Goal: Navigation & Orientation: Find specific page/section

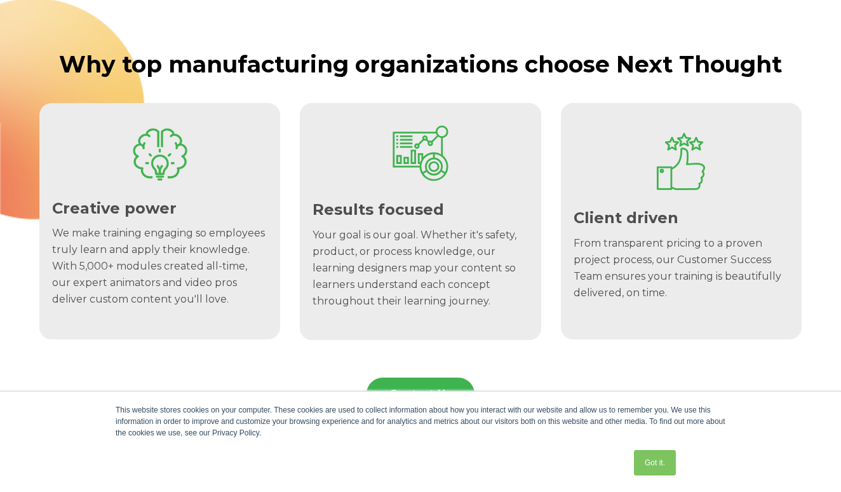
scroll to position [773, 0]
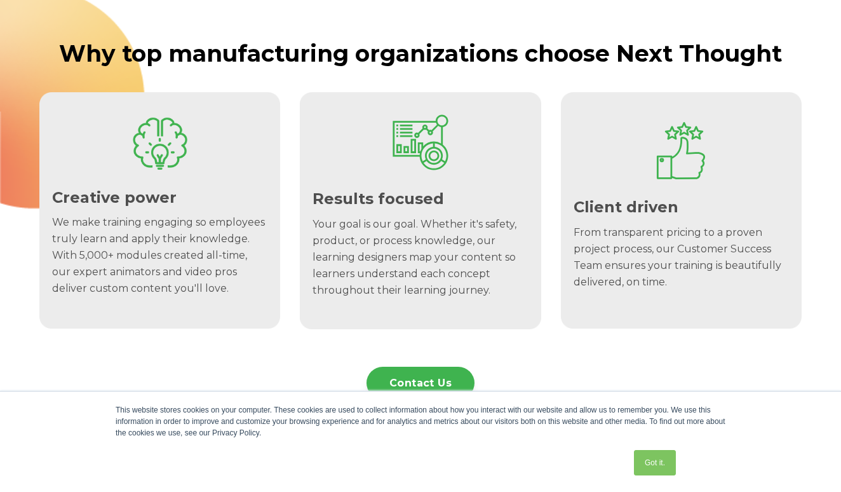
click at [177, 180] on div "Creative power We make training engaging so employees truly learn and apply the…" at bounding box center [160, 243] width 234 height 147
click at [117, 296] on div "Creative power We make training engaging so employees truly learn and apply the…" at bounding box center [160, 243] width 234 height 147
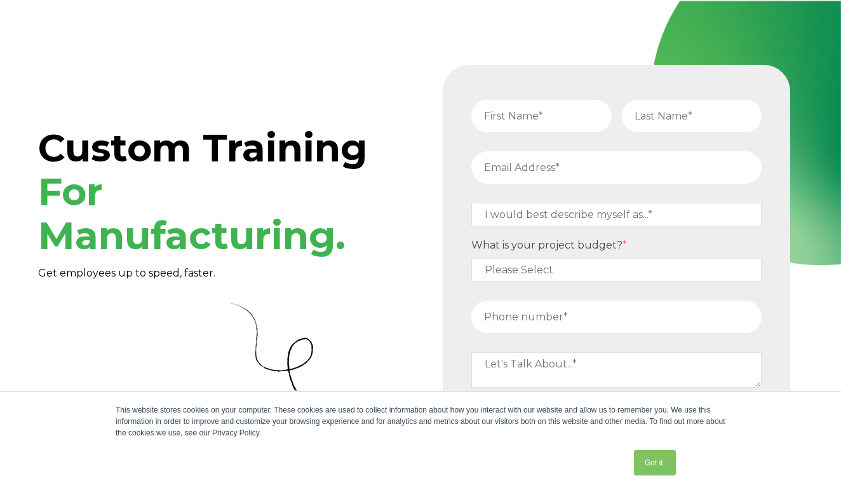
scroll to position [0, 0]
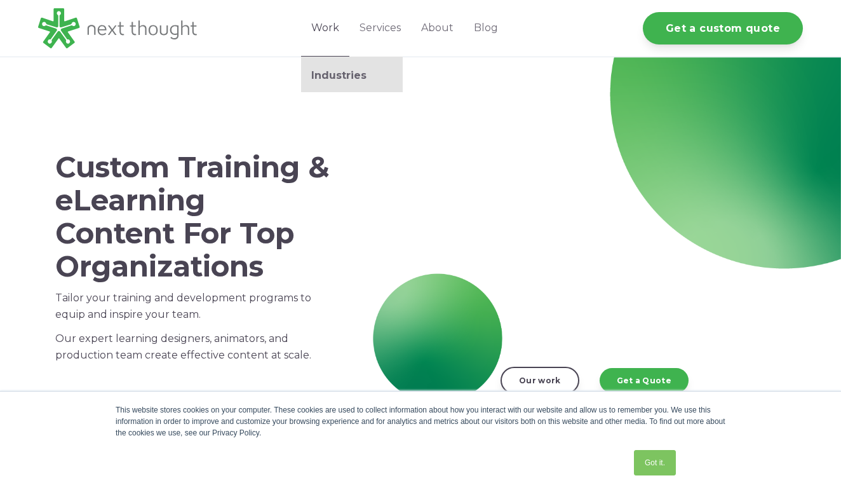
click at [328, 31] on link "Work" at bounding box center [325, 28] width 48 height 57
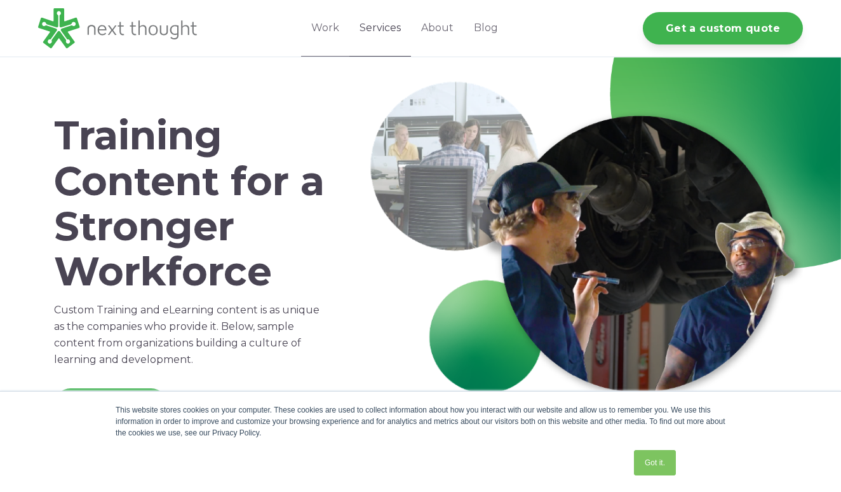
click at [375, 27] on link "Services" at bounding box center [380, 28] width 62 height 57
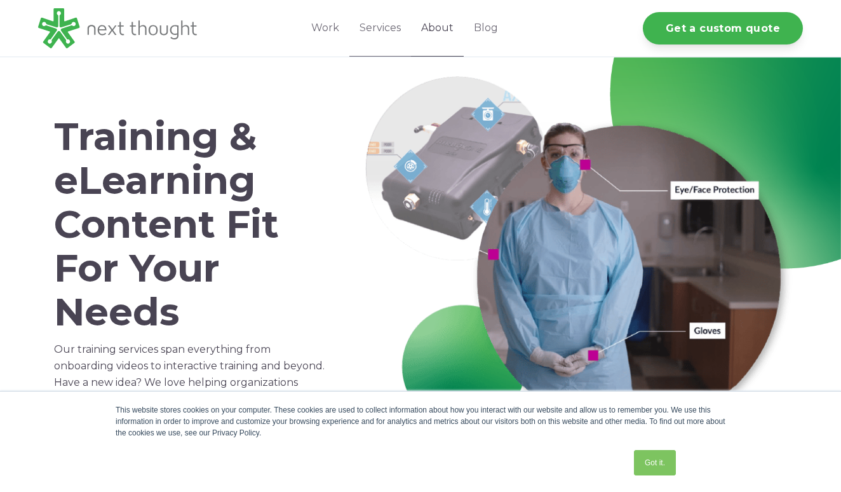
click at [442, 29] on link "About" at bounding box center [437, 28] width 53 height 57
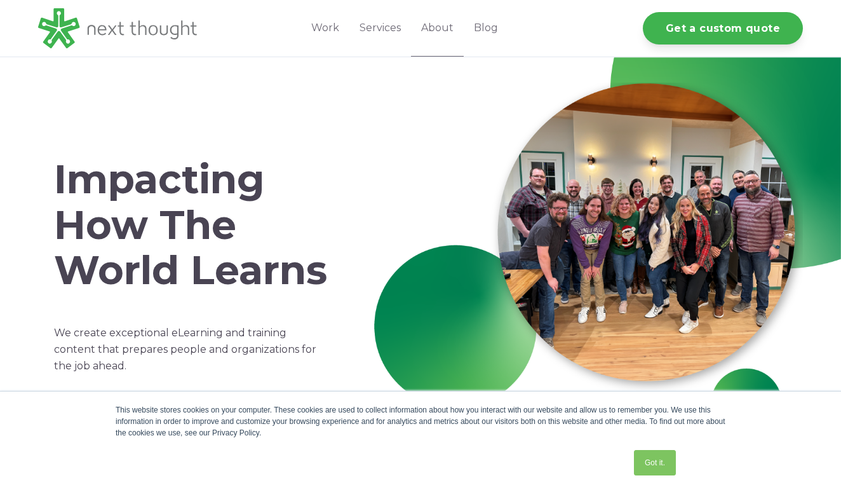
click at [779, 416] on div "This website stores cookies on your computer. These cookies are used to collect…" at bounding box center [420, 441] width 841 height 101
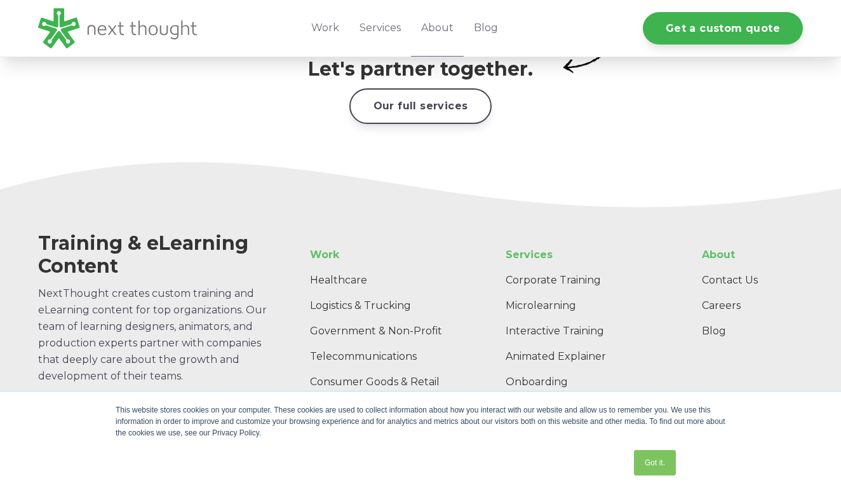
scroll to position [1945, 0]
click at [716, 294] on link "Careers" at bounding box center [747, 306] width 111 height 25
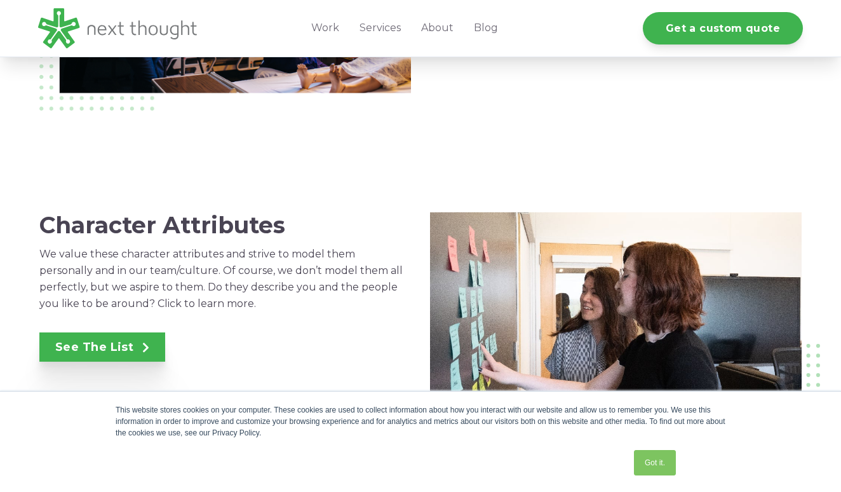
scroll to position [855, 0]
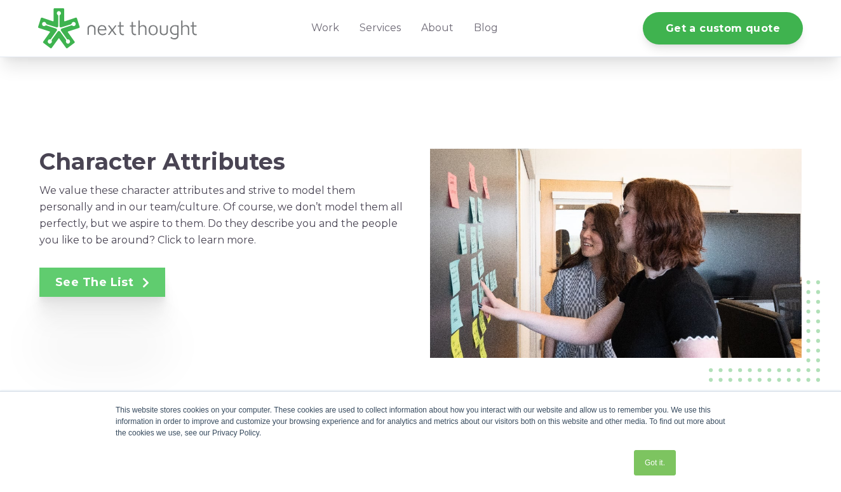
click at [138, 283] on span at bounding box center [141, 282] width 16 height 14
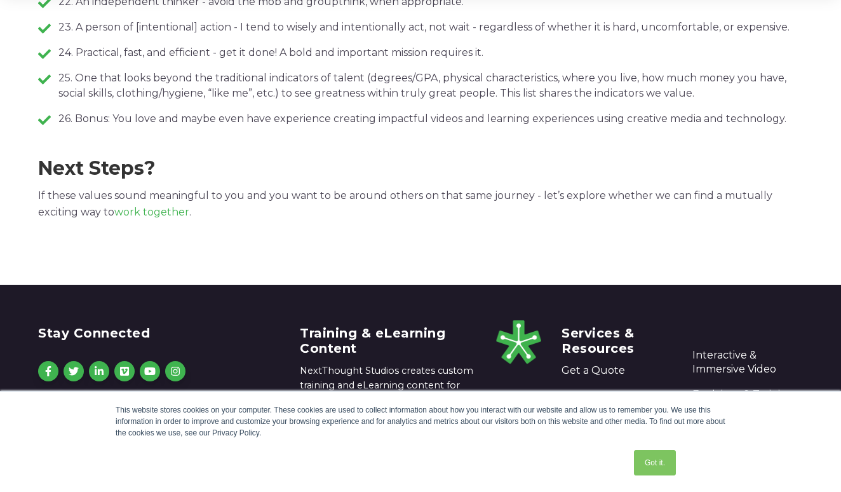
scroll to position [1166, 0]
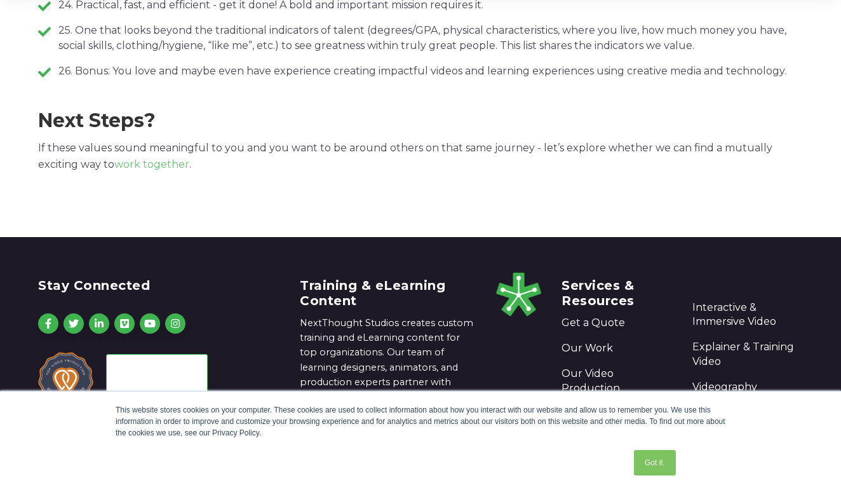
click at [144, 165] on link "work together" at bounding box center [151, 164] width 75 height 12
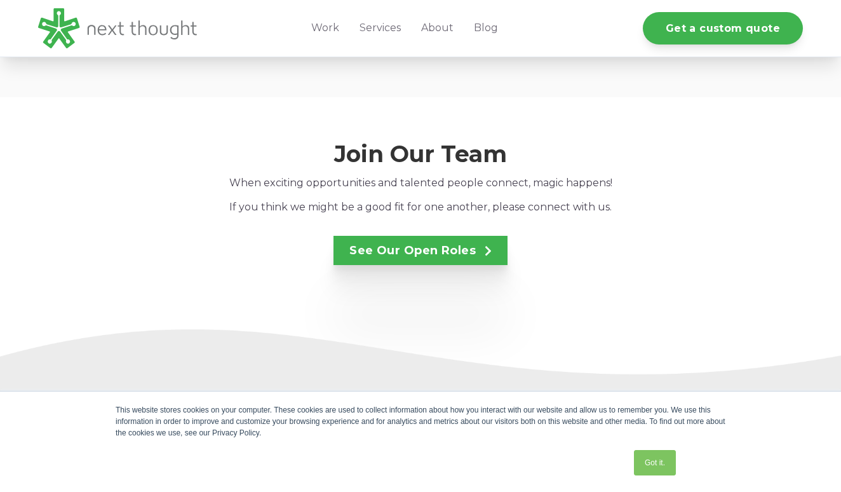
scroll to position [2136, 0]
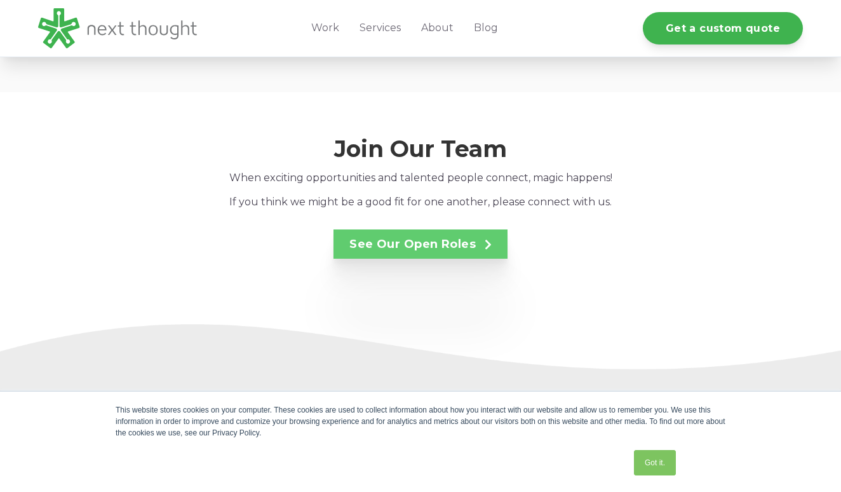
click at [434, 229] on link "See Our Open Roles" at bounding box center [420, 243] width 174 height 29
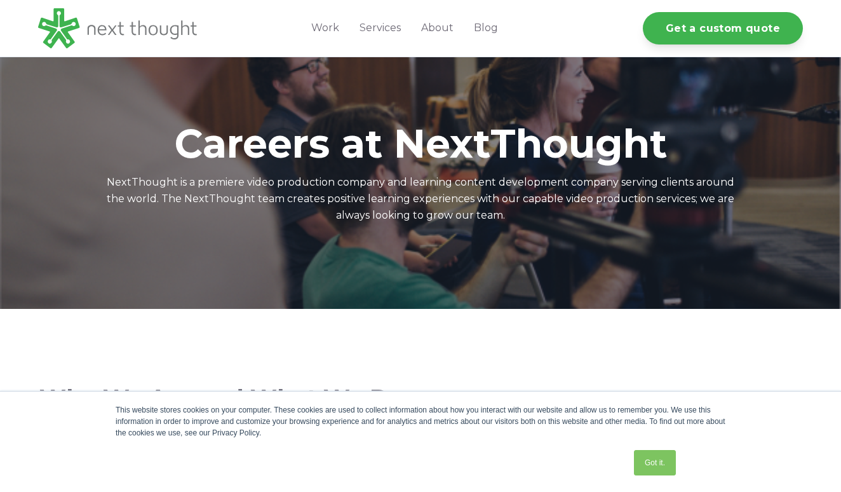
scroll to position [0, 0]
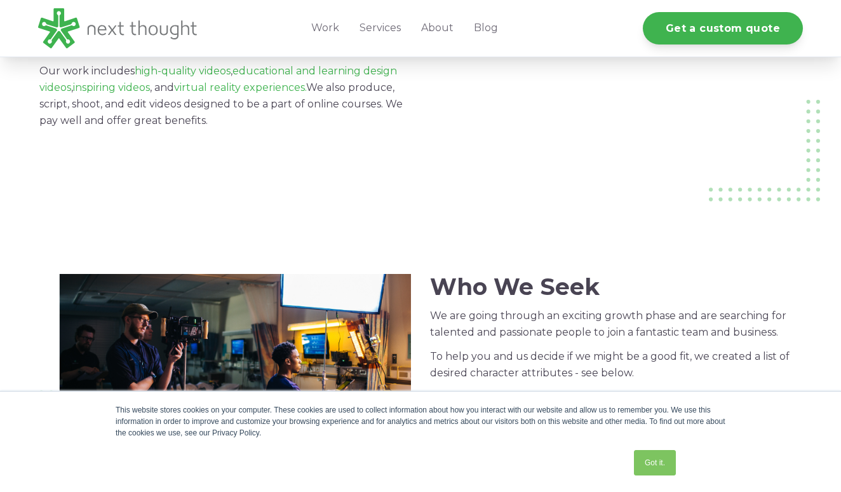
scroll to position [371, 0]
